Goal: Navigation & Orientation: Find specific page/section

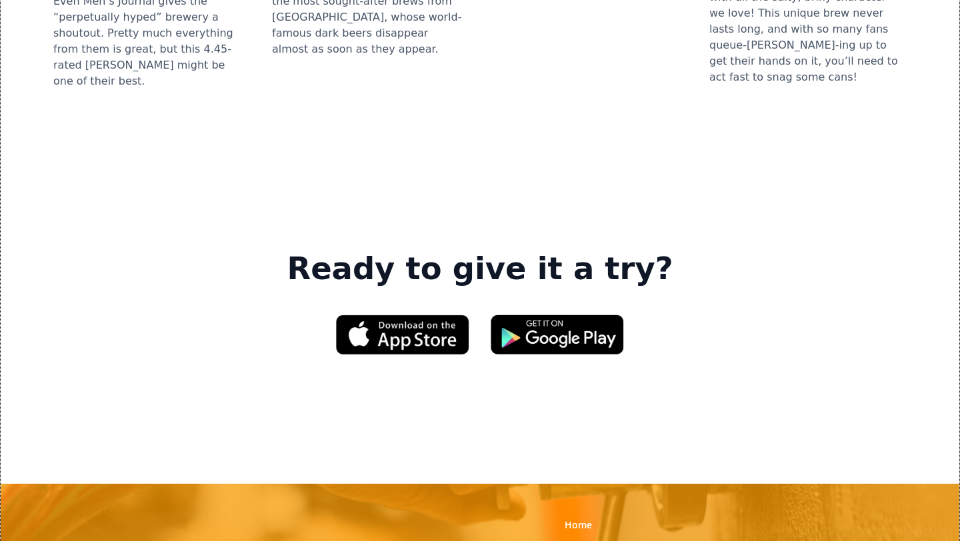
scroll to position [2126, 0]
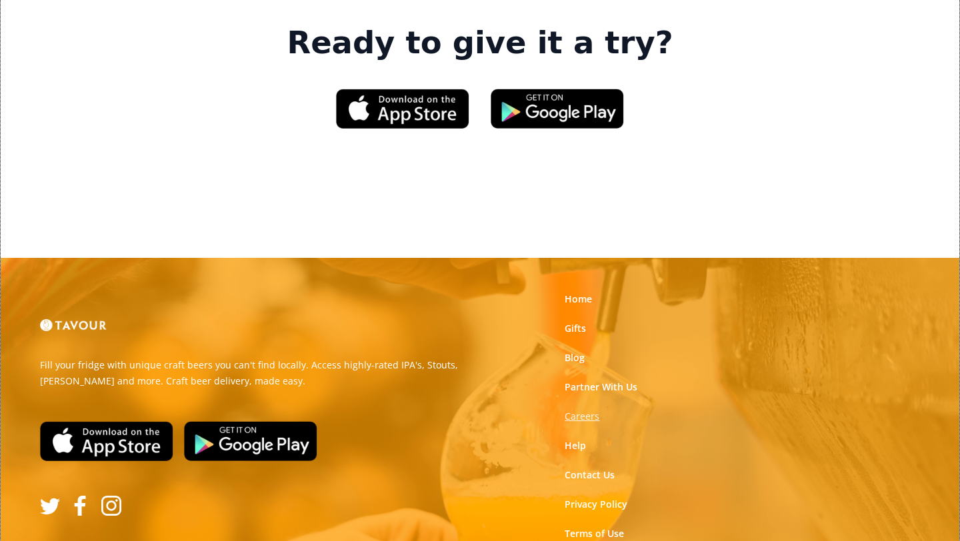
click at [588, 410] on strong "Careers" at bounding box center [581, 416] width 35 height 13
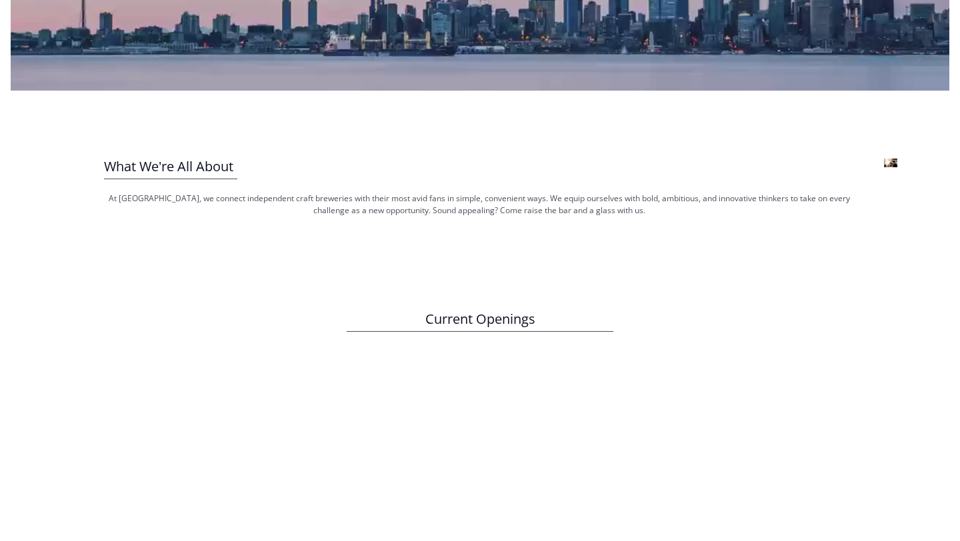
scroll to position [913, 0]
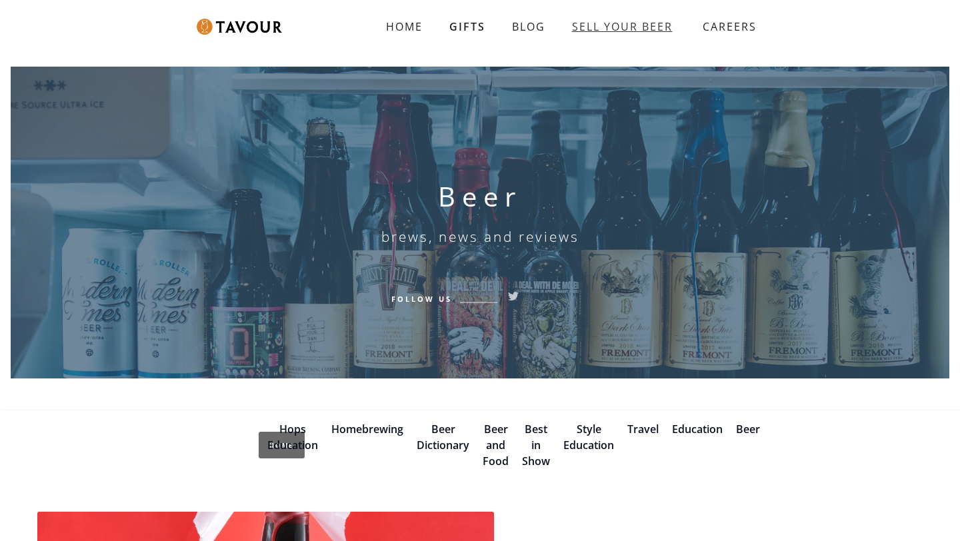
click at [655, 24] on link "SELL YOUR BEER" at bounding box center [621, 26] width 127 height 27
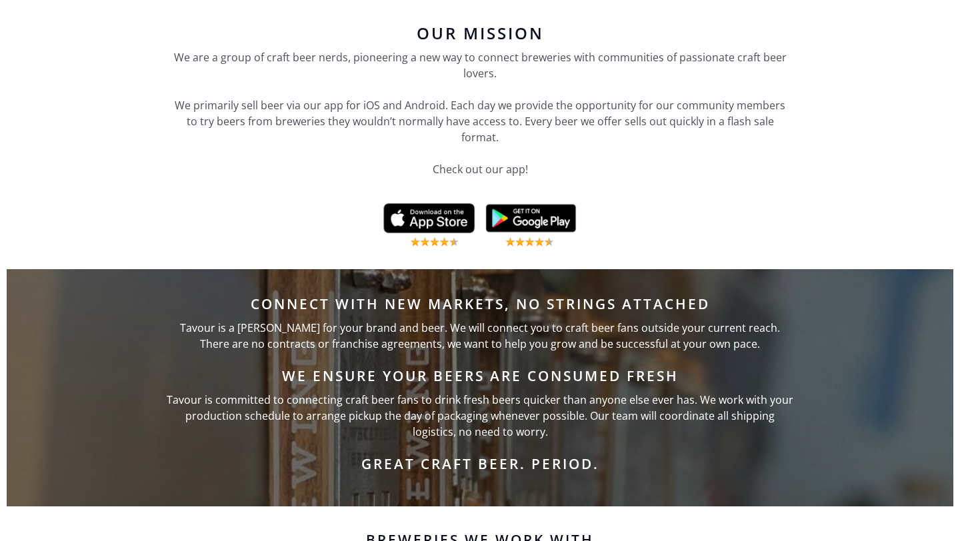
scroll to position [501, 0]
